Goal: Transaction & Acquisition: Obtain resource

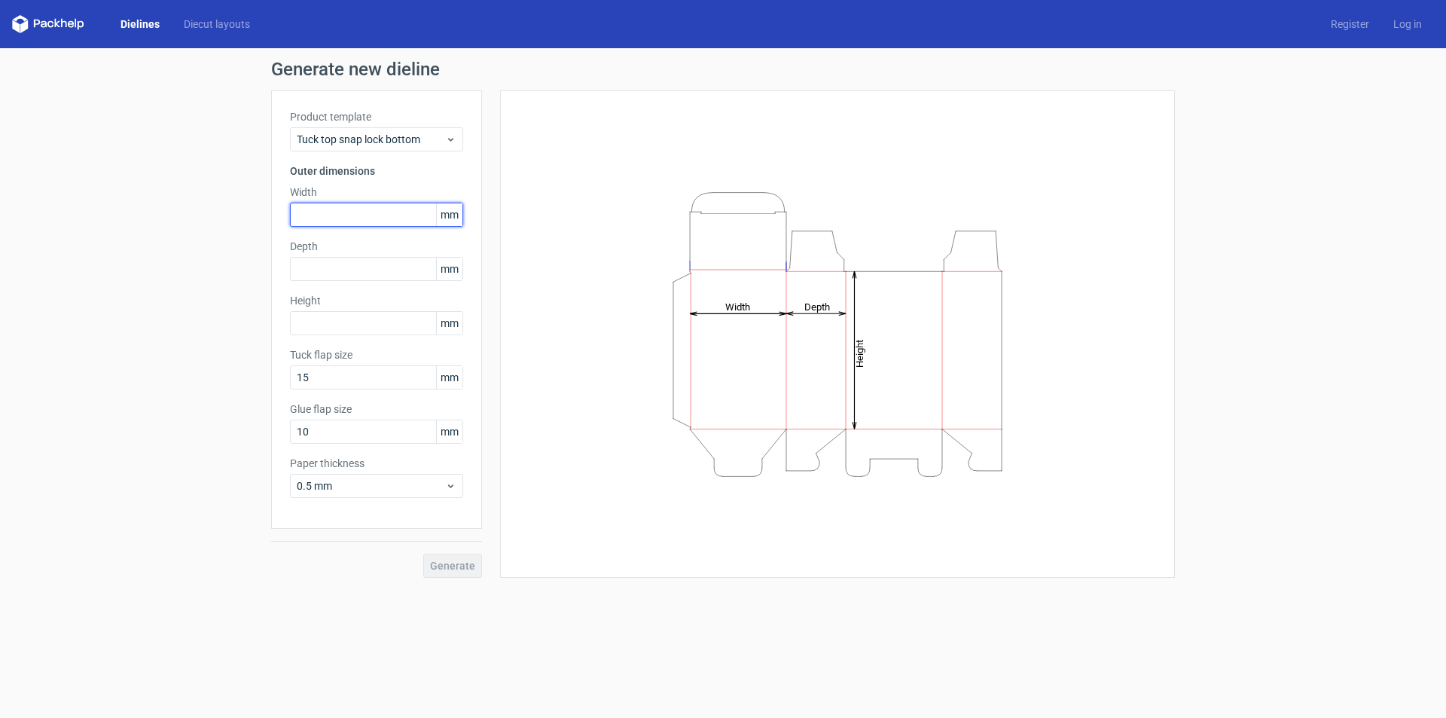
click at [315, 217] on input "text" at bounding box center [376, 215] width 173 height 24
click at [445, 206] on span "mm" at bounding box center [449, 214] width 26 height 23
click at [374, 477] on div "0.5 mm" at bounding box center [376, 486] width 173 height 24
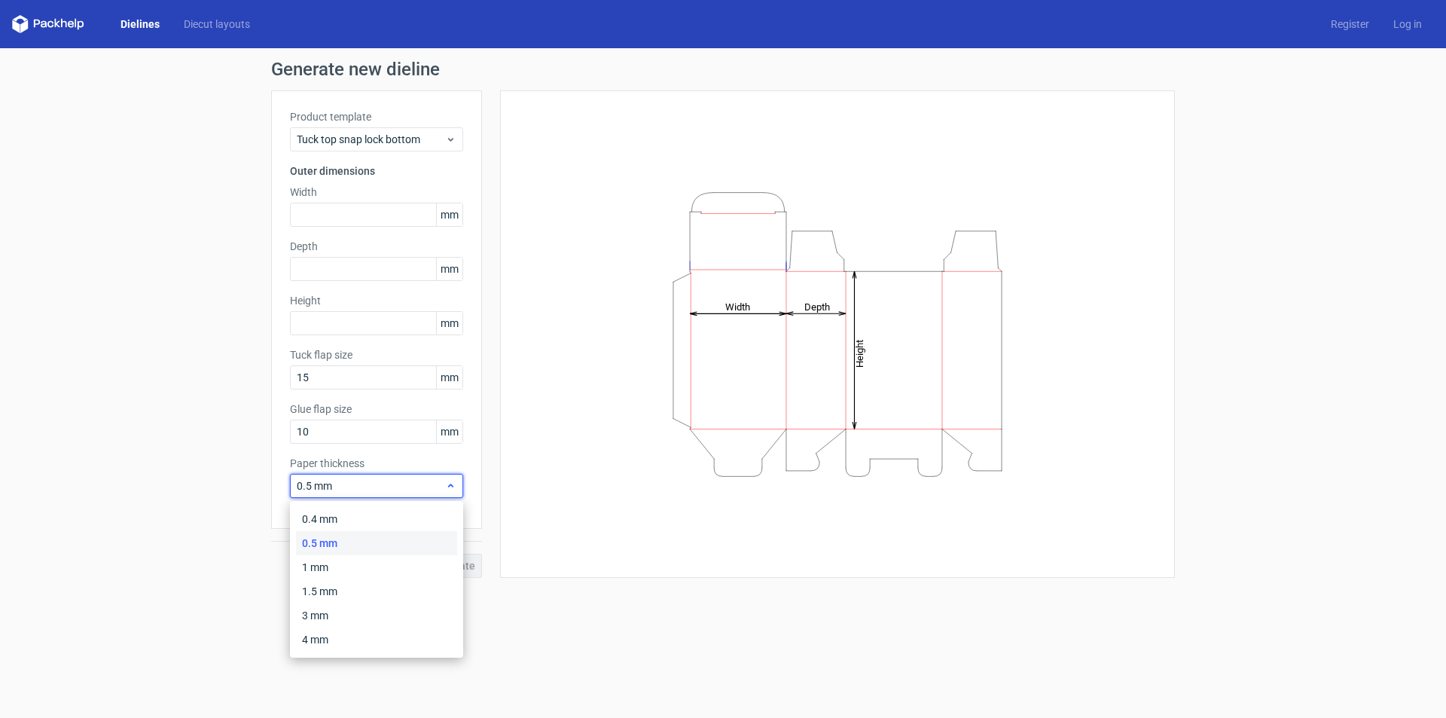
click at [374, 477] on div "0.5 mm" at bounding box center [376, 486] width 173 height 24
click at [460, 438] on span "mm" at bounding box center [449, 431] width 26 height 23
click at [449, 429] on span "mm" at bounding box center [449, 431] width 26 height 23
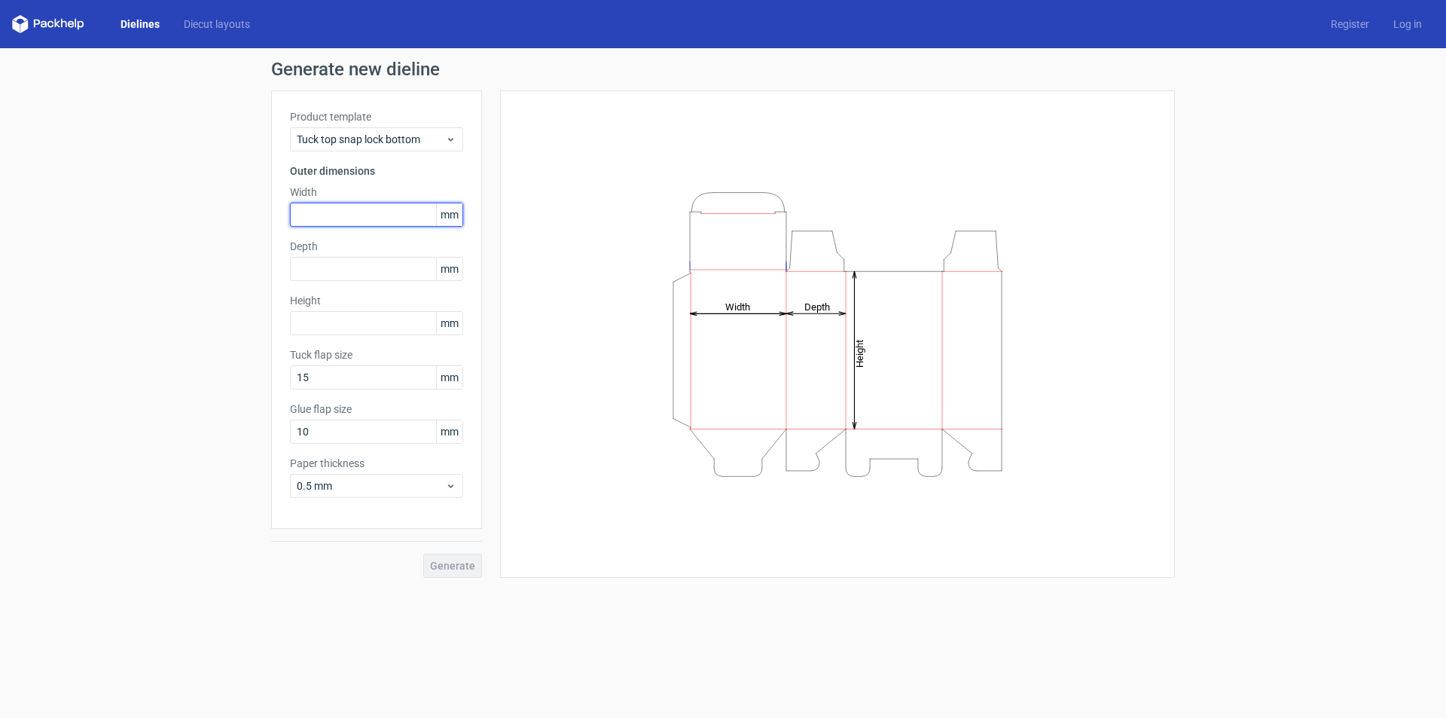
click at [339, 224] on input "text" at bounding box center [376, 215] width 173 height 24
type input "101"
click at [328, 266] on input "text" at bounding box center [376, 269] width 173 height 24
type input "101"
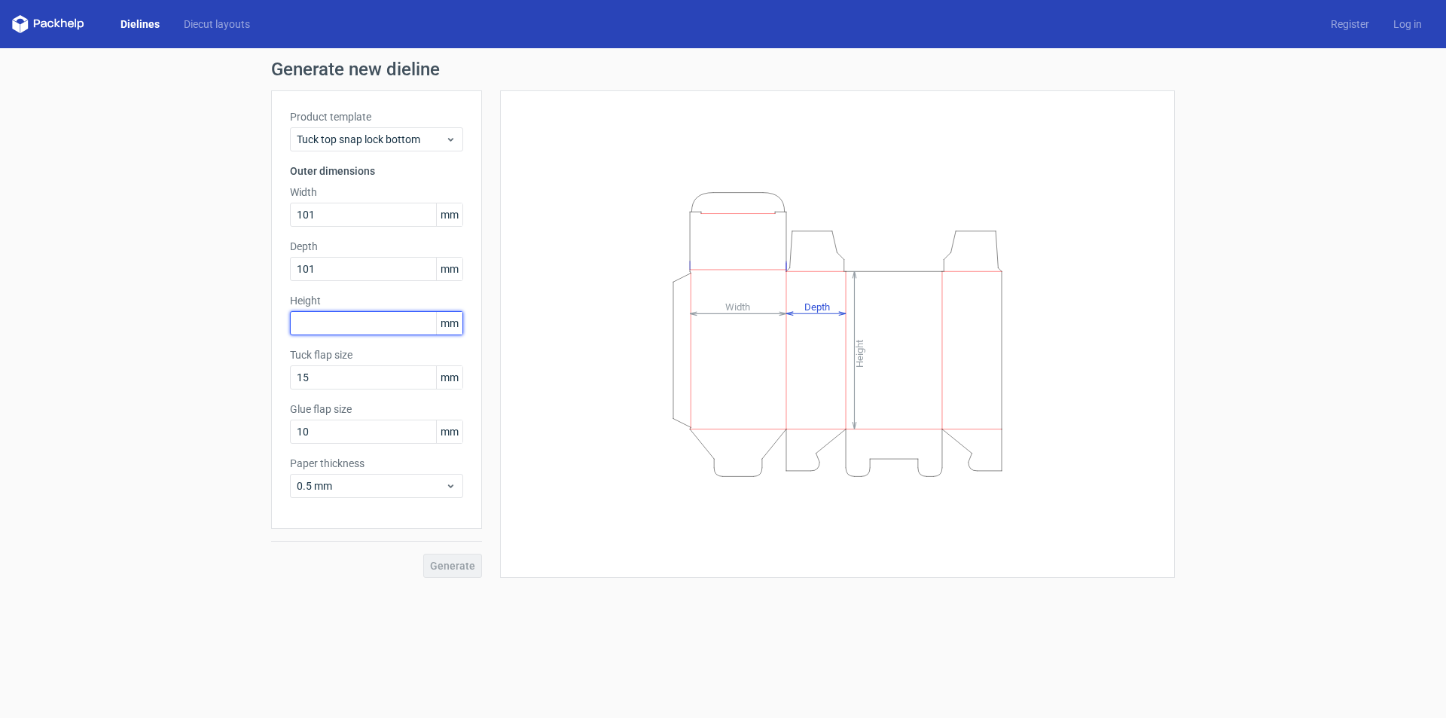
click at [324, 314] on input "text" at bounding box center [376, 323] width 173 height 24
type input "197"
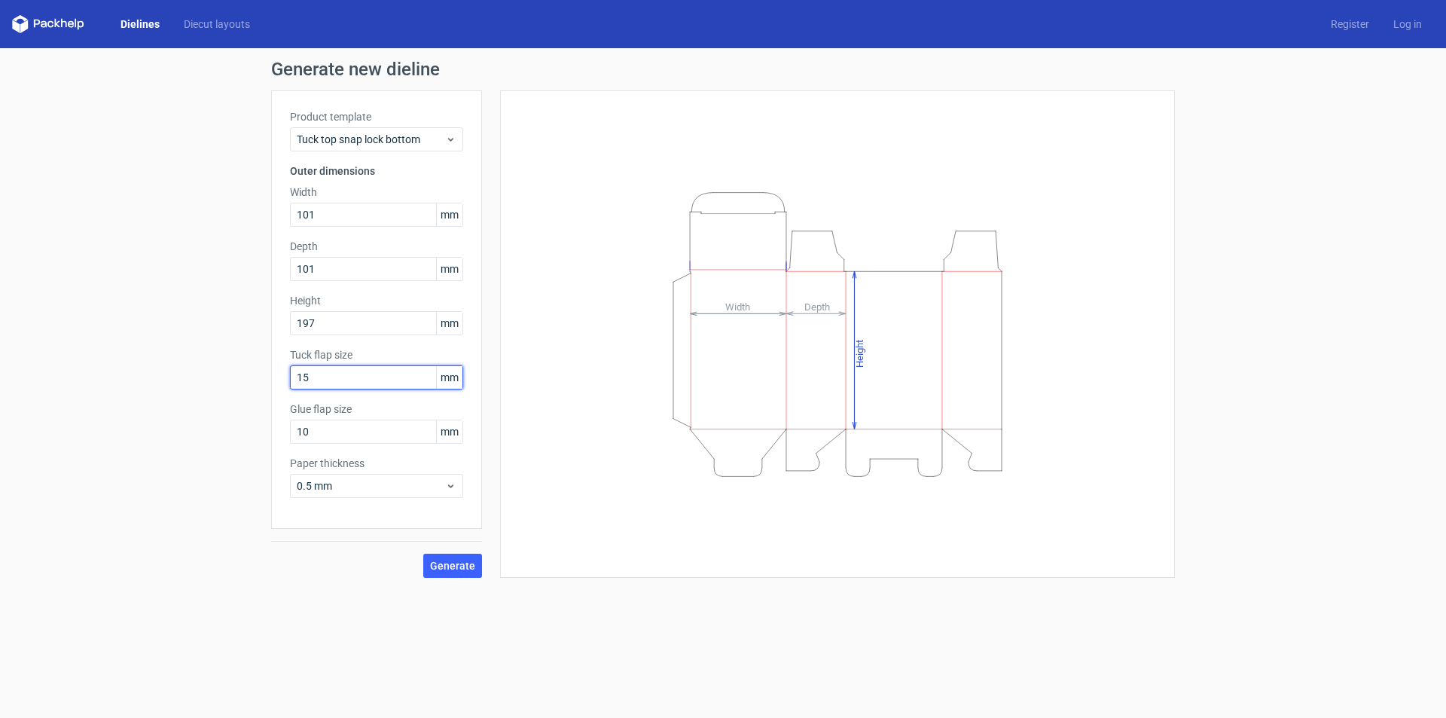
click at [345, 375] on input "15" at bounding box center [376, 377] width 173 height 24
click at [337, 437] on input "10" at bounding box center [376, 431] width 173 height 24
drag, startPoint x: 337, startPoint y: 437, endPoint x: 254, endPoint y: 431, distance: 82.2
click at [254, 431] on div "Generate new dieline Product template Tuck top snap lock bottom Outer dimension…" at bounding box center [723, 318] width 1446 height 541
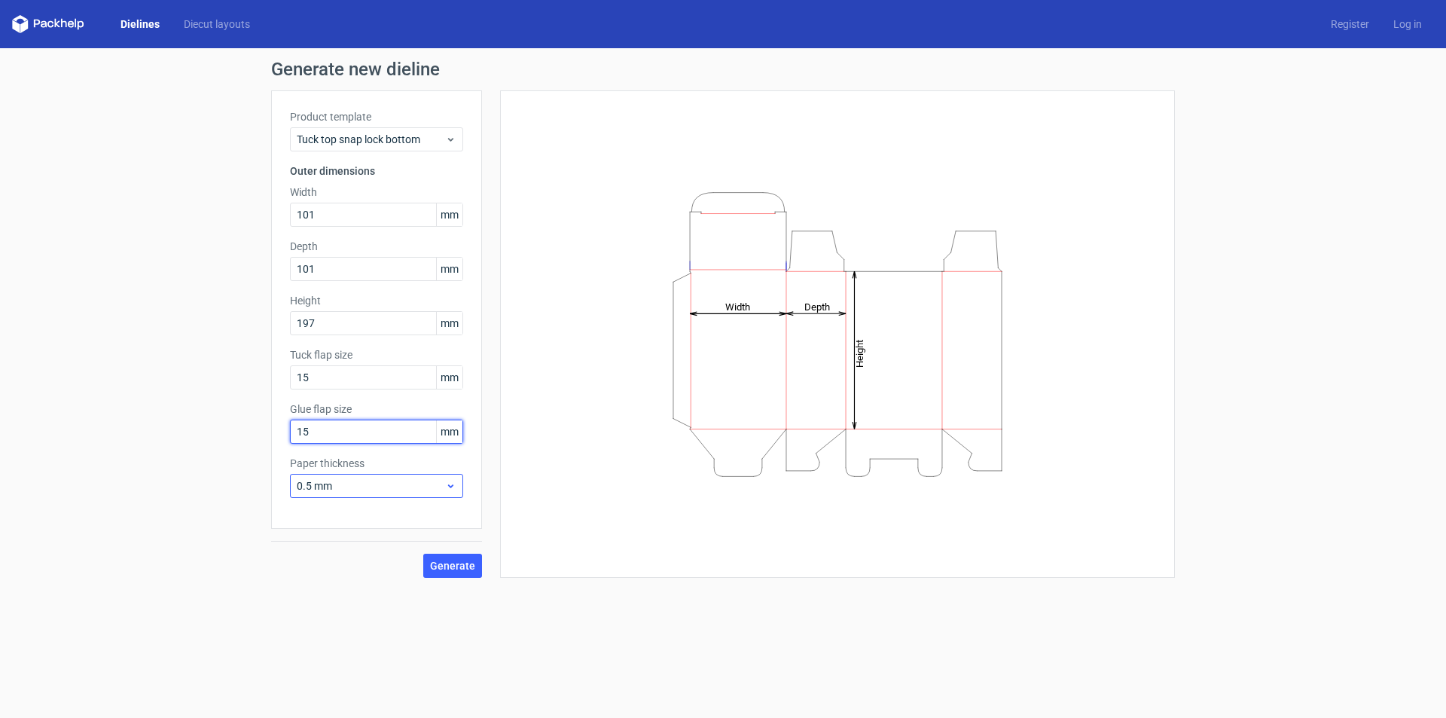
type input "15"
click at [352, 484] on span "0.5 mm" at bounding box center [371, 485] width 148 height 15
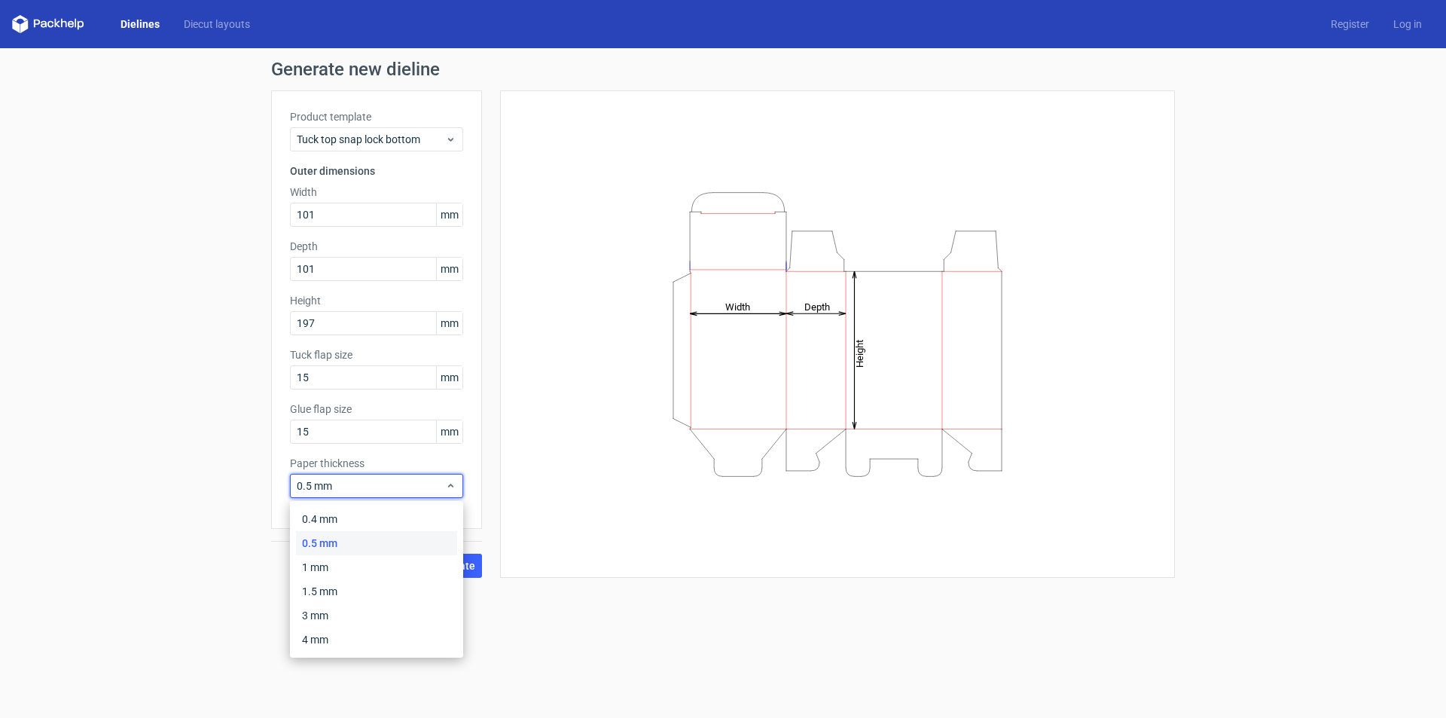
click at [348, 543] on div "0.5 mm" at bounding box center [376, 543] width 161 height 24
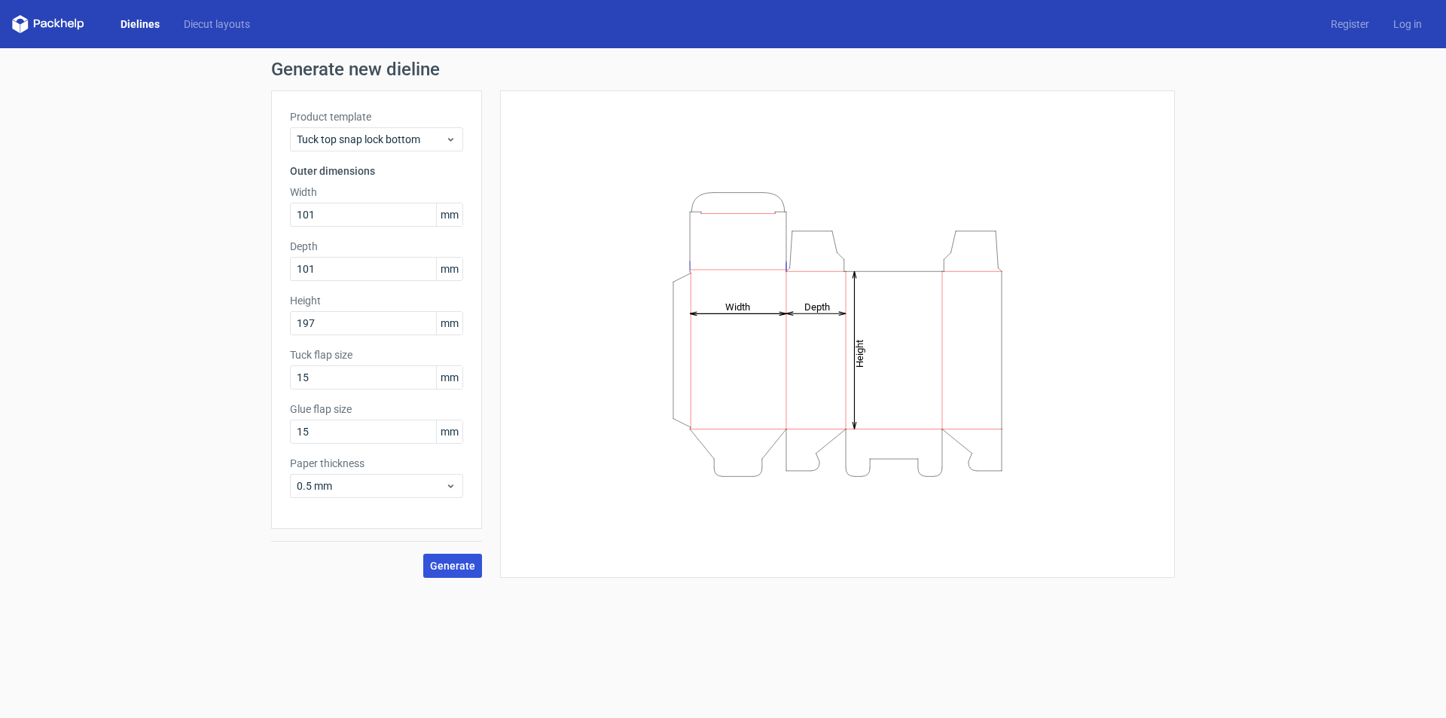
click at [444, 568] on span "Generate" at bounding box center [452, 565] width 45 height 11
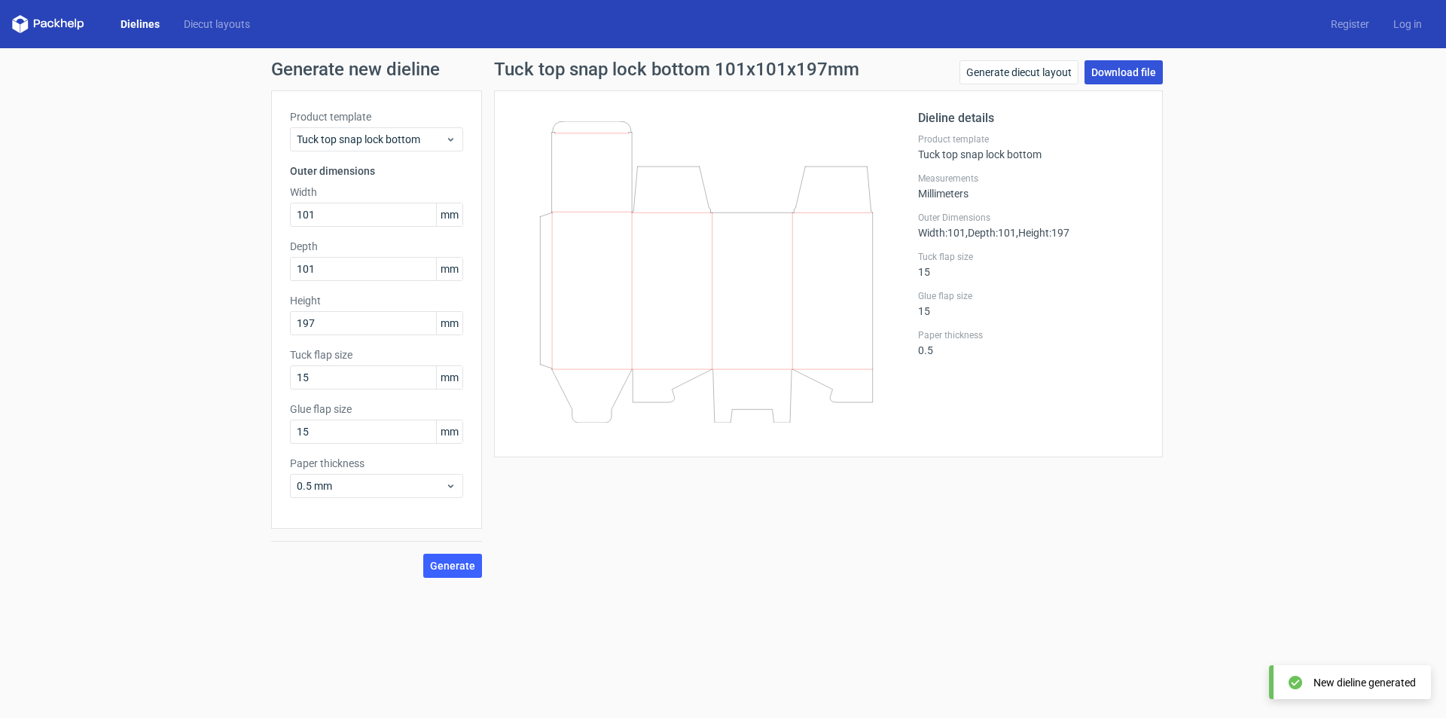
click at [1120, 69] on link "Download file" at bounding box center [1123, 72] width 78 height 24
